Goal: Task Accomplishment & Management: Manage account settings

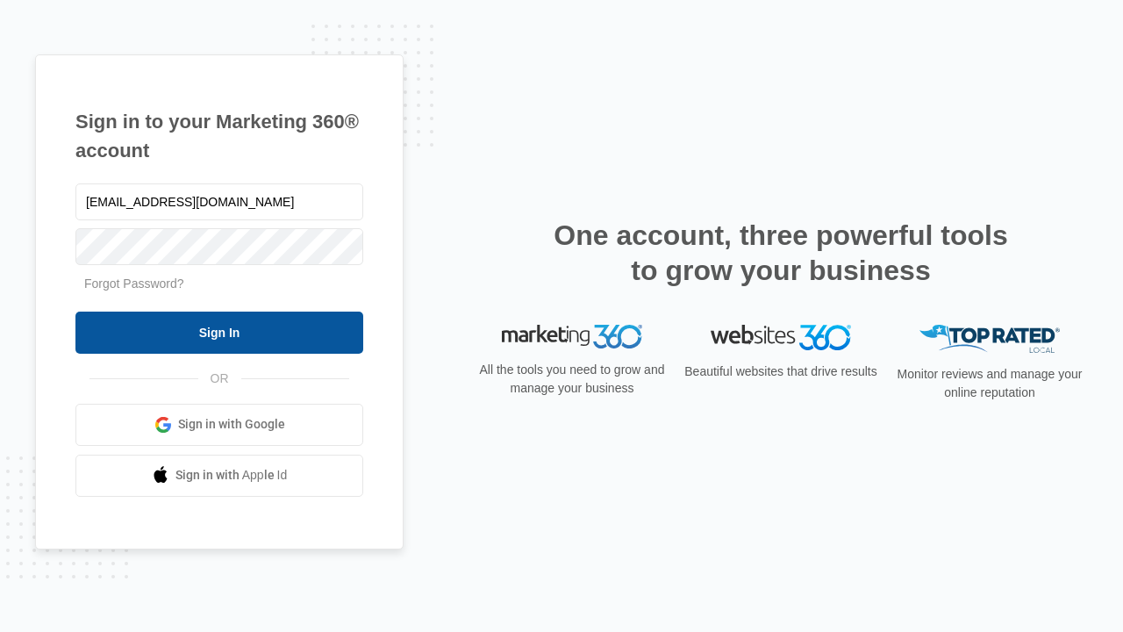
click at [219, 332] on input "Sign In" at bounding box center [219, 332] width 288 height 42
